Goal: Information Seeking & Learning: Learn about a topic

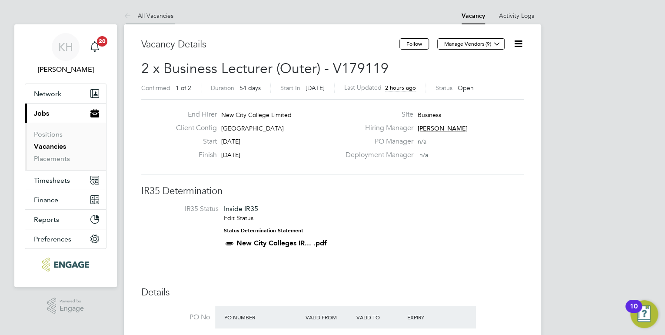
click at [164, 18] on link "All Vacancies" at bounding box center [149, 16] width 50 height 8
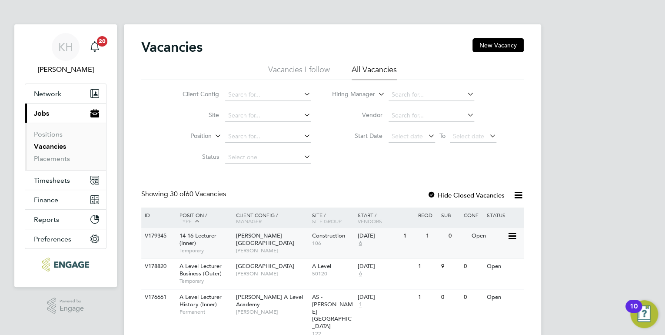
click at [258, 252] on div "V179345 14-16 Lecturer (Inner) Temporary Hackney Campus Nathan Morris Construct…" at bounding box center [332, 243] width 382 height 30
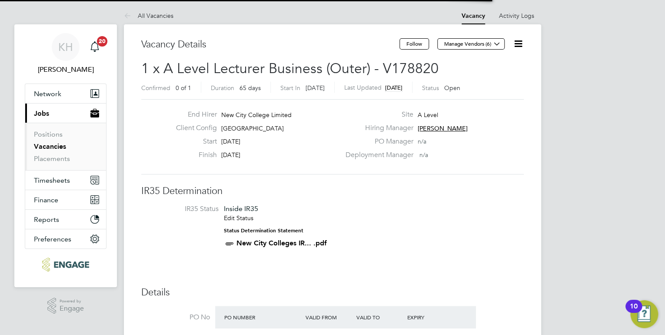
scroll to position [15, 82]
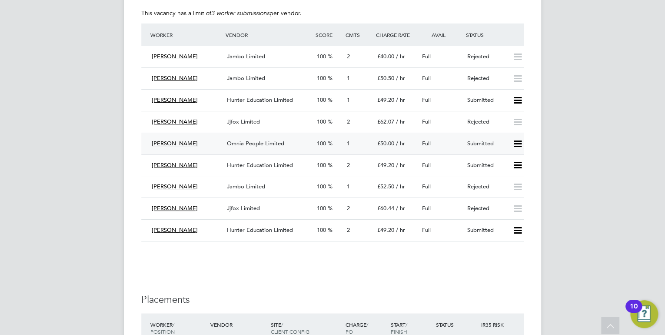
click at [245, 146] on div "Omnia People Limited" at bounding box center [268, 143] width 90 height 14
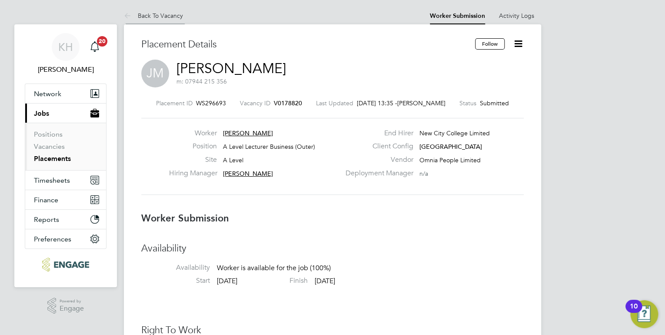
click at [162, 16] on link "Back To Vacancy" at bounding box center [153, 16] width 59 height 8
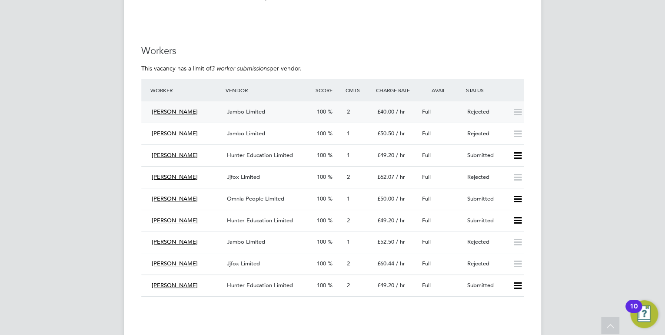
scroll to position [1564, 0]
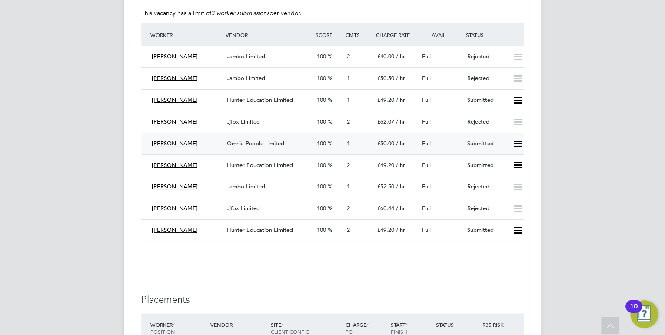
click at [254, 141] on span "Omnia People Limited" at bounding box center [255, 142] width 57 height 7
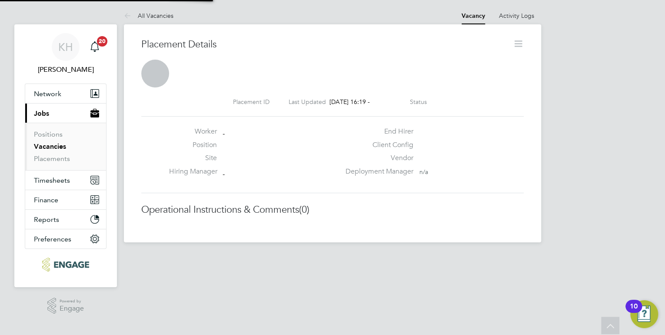
scroll to position [4, 4]
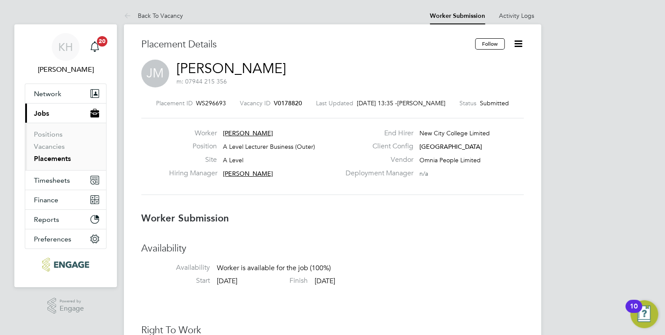
drag, startPoint x: 276, startPoint y: 133, endPoint x: 229, endPoint y: 130, distance: 47.9
click at [229, 130] on div "Worker Joelle Monrose" at bounding box center [254, 135] width 171 height 13
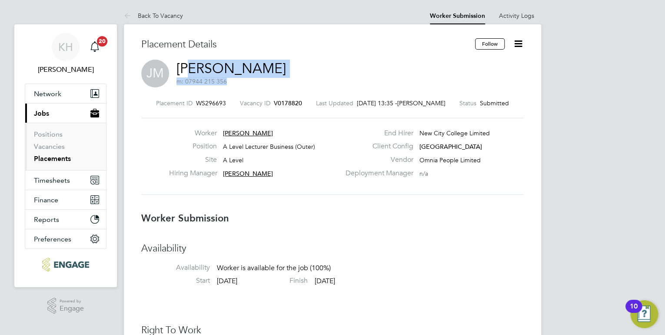
drag, startPoint x: 274, startPoint y: 65, endPoint x: 193, endPoint y: 69, distance: 81.3
click at [193, 69] on div "JM Joelle Monrose m: 07944 215 356" at bounding box center [332, 75] width 382 height 30
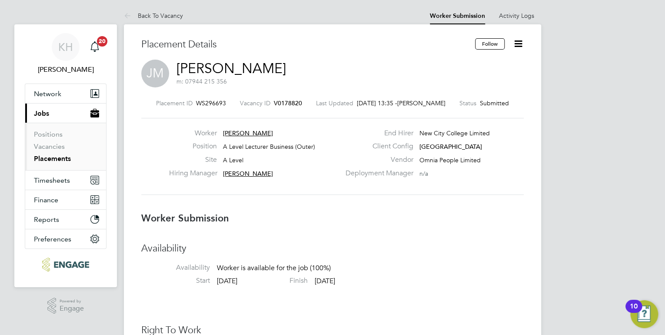
drag, startPoint x: 193, startPoint y: 69, endPoint x: 356, endPoint y: 75, distance: 163.5
click at [356, 75] on div "JM Joelle Monrose m: 07944 215 356" at bounding box center [332, 75] width 382 height 30
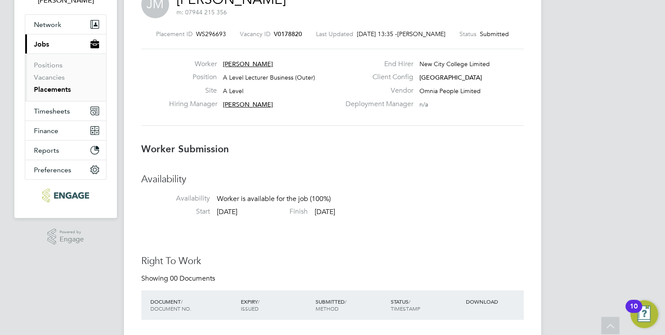
scroll to position [0, 0]
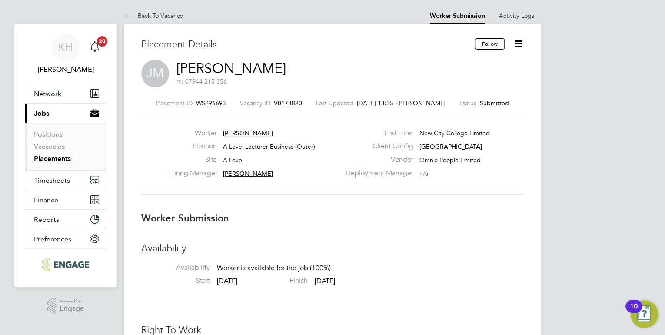
drag, startPoint x: 172, startPoint y: 18, endPoint x: 198, endPoint y: 21, distance: 26.7
click at [172, 17] on link "Back To Vacancy" at bounding box center [153, 16] width 59 height 8
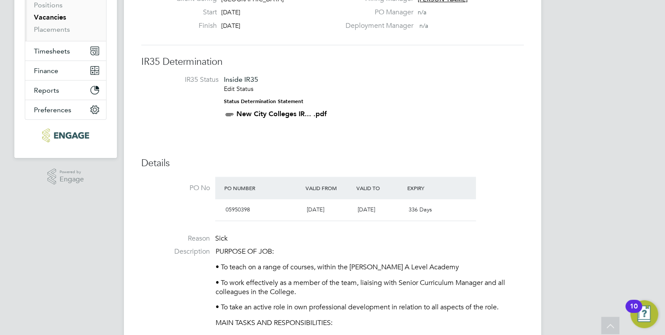
scroll to position [35, 0]
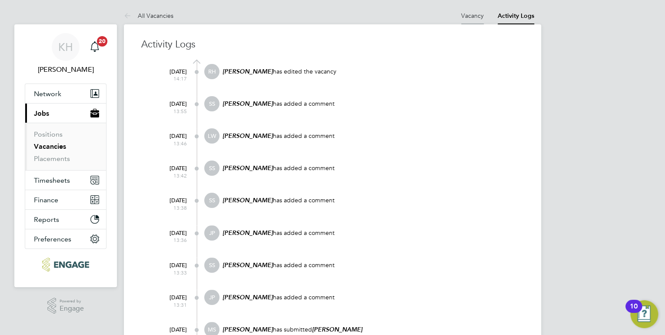
click at [473, 17] on link "Vacancy" at bounding box center [472, 16] width 23 height 8
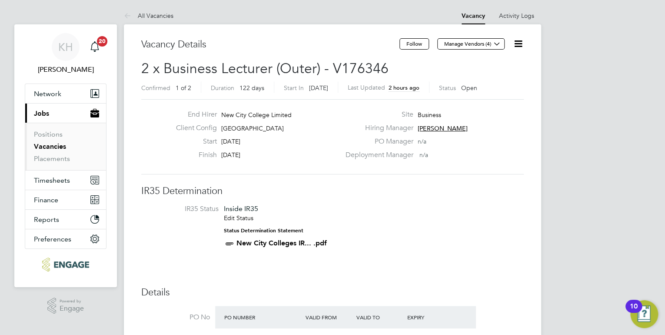
click at [170, 16] on link "All Vacancies" at bounding box center [149, 16] width 50 height 8
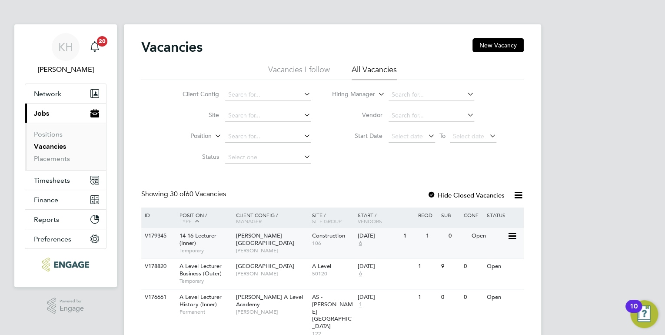
click at [282, 237] on div "Hackney Campus Nathan Morris" at bounding box center [272, 243] width 76 height 30
drag, startPoint x: 262, startPoint y: 254, endPoint x: 262, endPoint y: 247, distance: 6.5
click at [262, 252] on div "V179345 14-16 Lecturer (Inner) Temporary Hackney Campus Nathan Morris Construct…" at bounding box center [332, 243] width 382 height 30
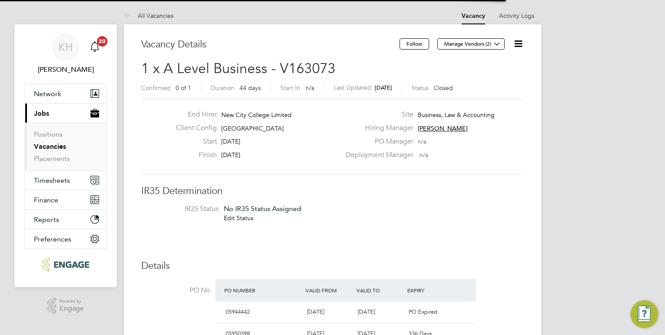
scroll to position [15, 82]
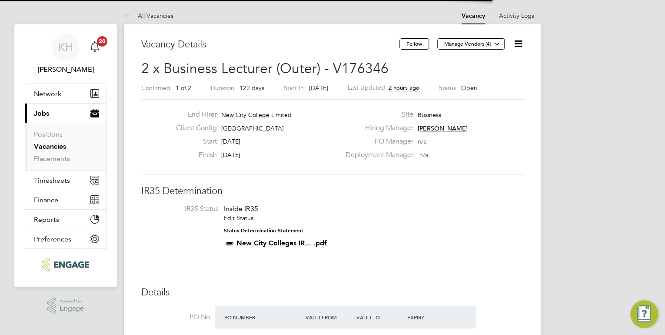
scroll to position [15, 82]
